Goal: Answer question/provide support

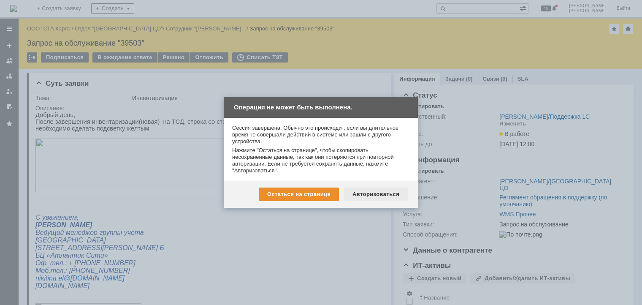
click at [374, 195] on div "Авторизоваться" at bounding box center [376, 194] width 64 height 14
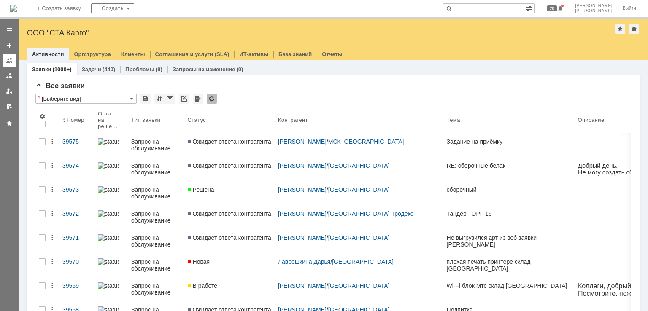
click at [3, 61] on link at bounding box center [10, 61] width 14 height 14
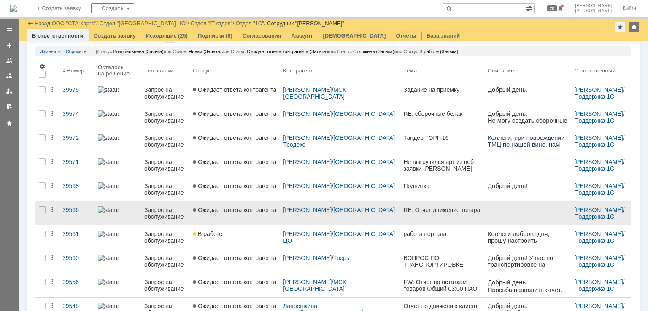
click at [416, 218] on link "RE: Отчет движение товара" at bounding box center [442, 214] width 84 height 24
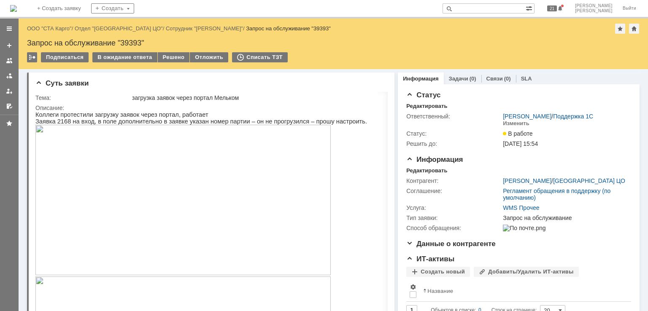
click at [132, 41] on div "Запрос на обслуживание "39393"" at bounding box center [333, 43] width 613 height 8
copy div "39393"
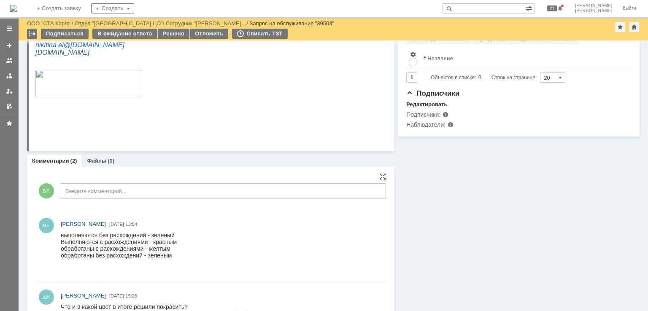
scroll to position [230, 0]
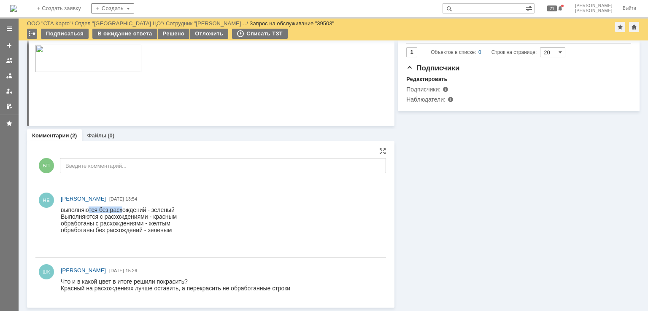
drag, startPoint x: 89, startPoint y: 208, endPoint x: 123, endPoint y: 211, distance: 34.2
click at [123, 211] on div "выполняются без расхождений - зеленый Выполняются с расхождениями - красным" at bounding box center [119, 214] width 116 height 14
click at [147, 216] on div "выполняются без расхождений - зеленый Выполняются с расхождениями - красным" at bounding box center [119, 214] width 116 height 14
drag, startPoint x: 180, startPoint y: 216, endPoint x: 167, endPoint y: 216, distance: 12.7
click at [167, 216] on html "выполняются без расхождений - зеленый Выполняются с расхождениями - красным обр…" at bounding box center [220, 227] width 318 height 41
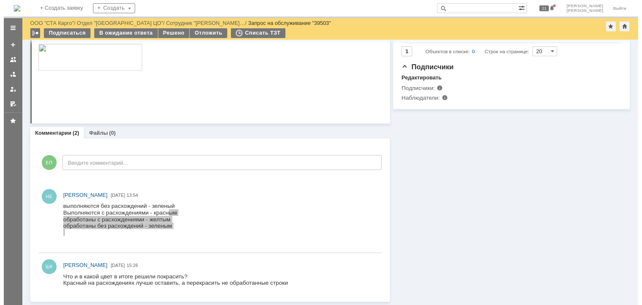
scroll to position [0, 0]
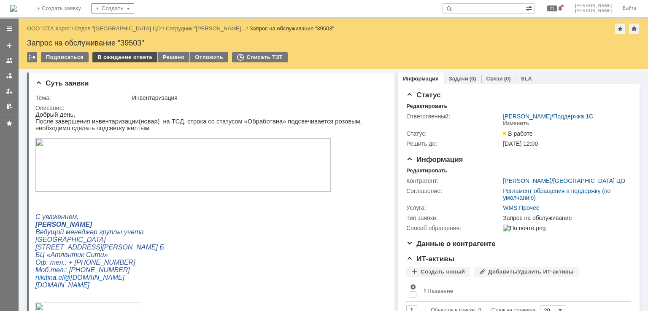
click at [122, 56] on div "В ожидание ответа" at bounding box center [124, 57] width 65 height 10
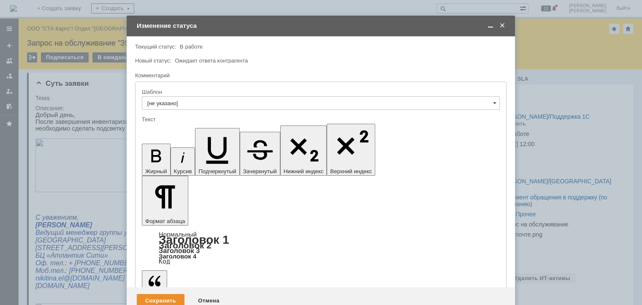
click at [167, 294] on div "Сохранить" at bounding box center [161, 301] width 48 height 14
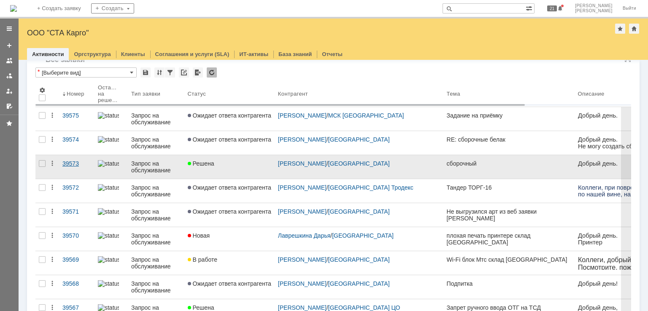
scroll to position [84, 0]
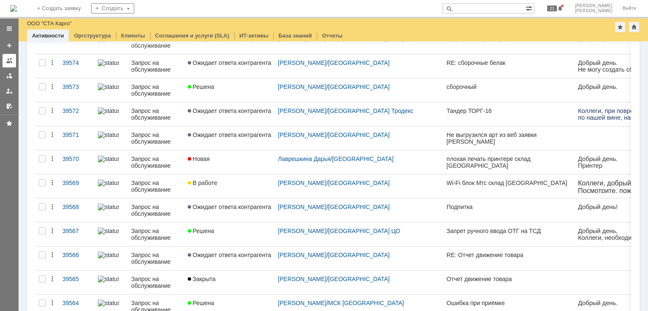
click at [8, 58] on div at bounding box center [9, 60] width 7 height 7
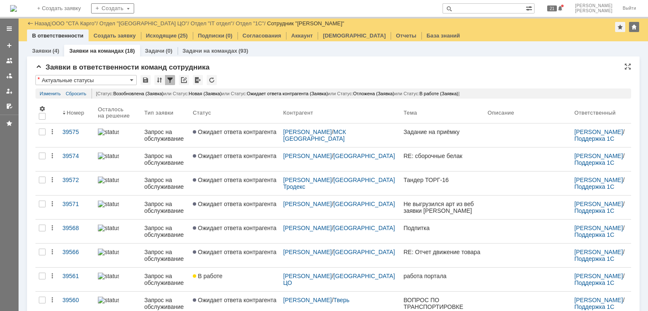
scroll to position [267, 0]
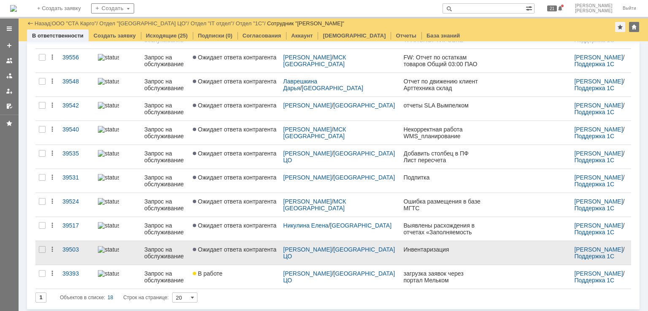
click at [230, 250] on span "Ожидает ответа контрагента" at bounding box center [235, 249] width 84 height 7
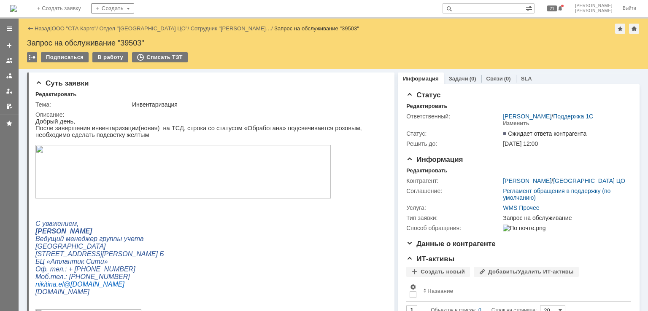
click at [128, 38] on div "Назад | ООО "СТА Карго" / Отдел "[GEOGRAPHIC_DATA] ЦО" / Сотрудник "[PERSON_NAM…" at bounding box center [334, 44] width 630 height 51
copy div "39503"
